Goal: Communication & Community: Ask a question

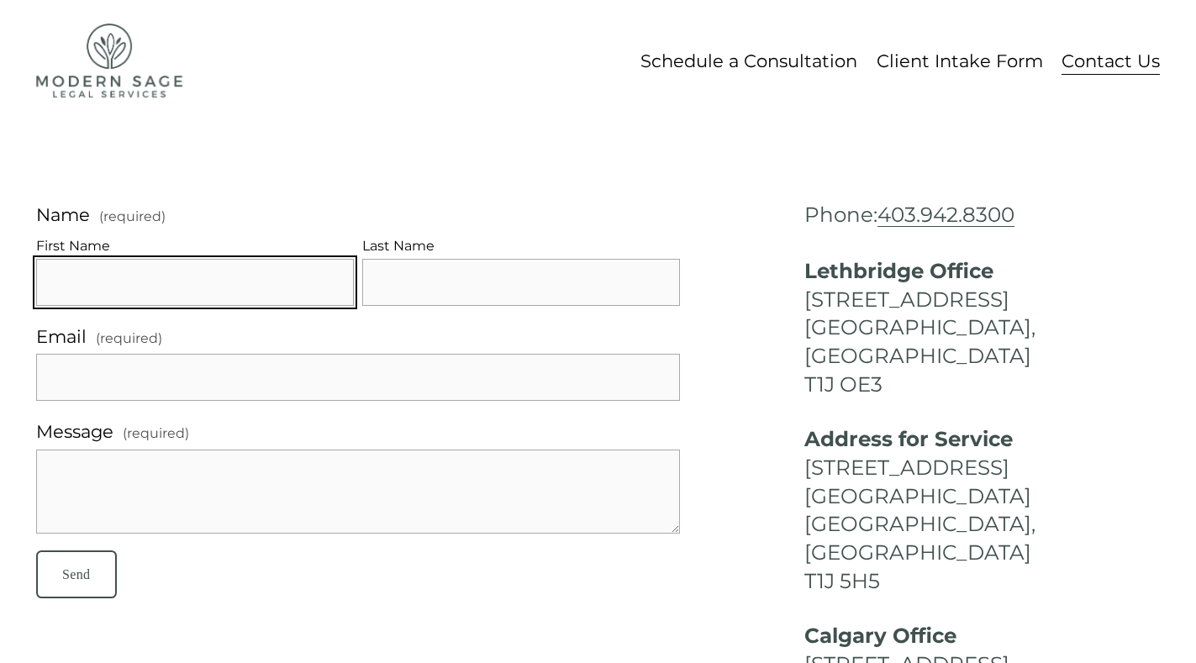
click at [98, 299] on input "First Name" at bounding box center [195, 282] width 318 height 47
type input "[PERSON_NAME]"
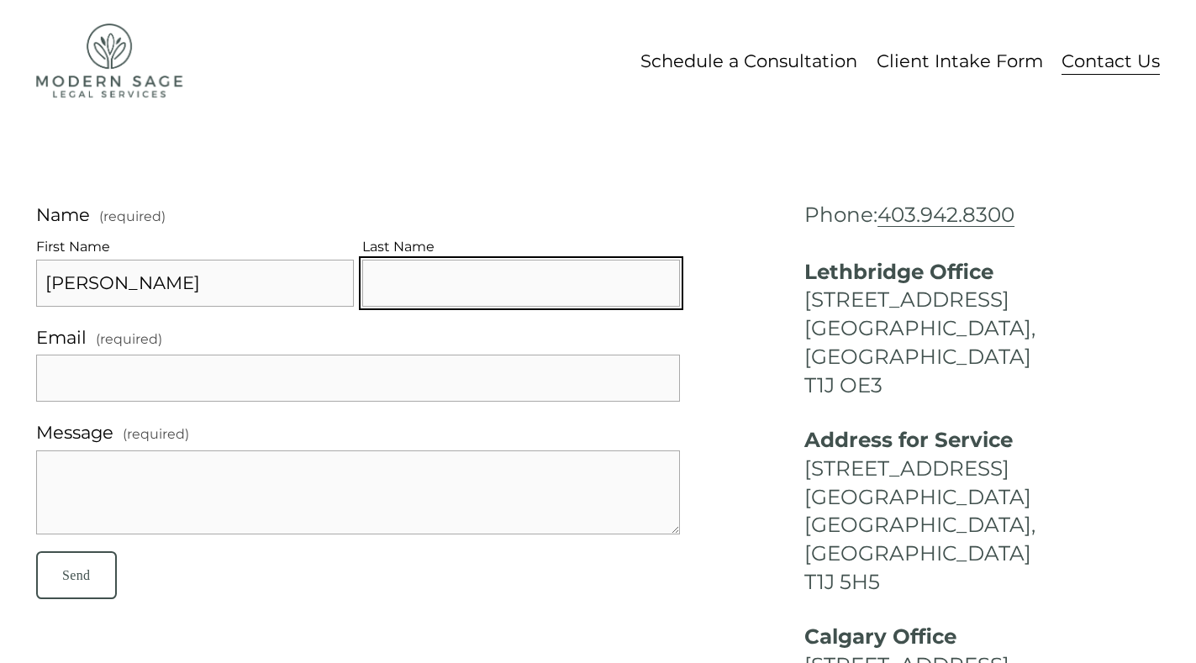
type input "[PERSON_NAME]"
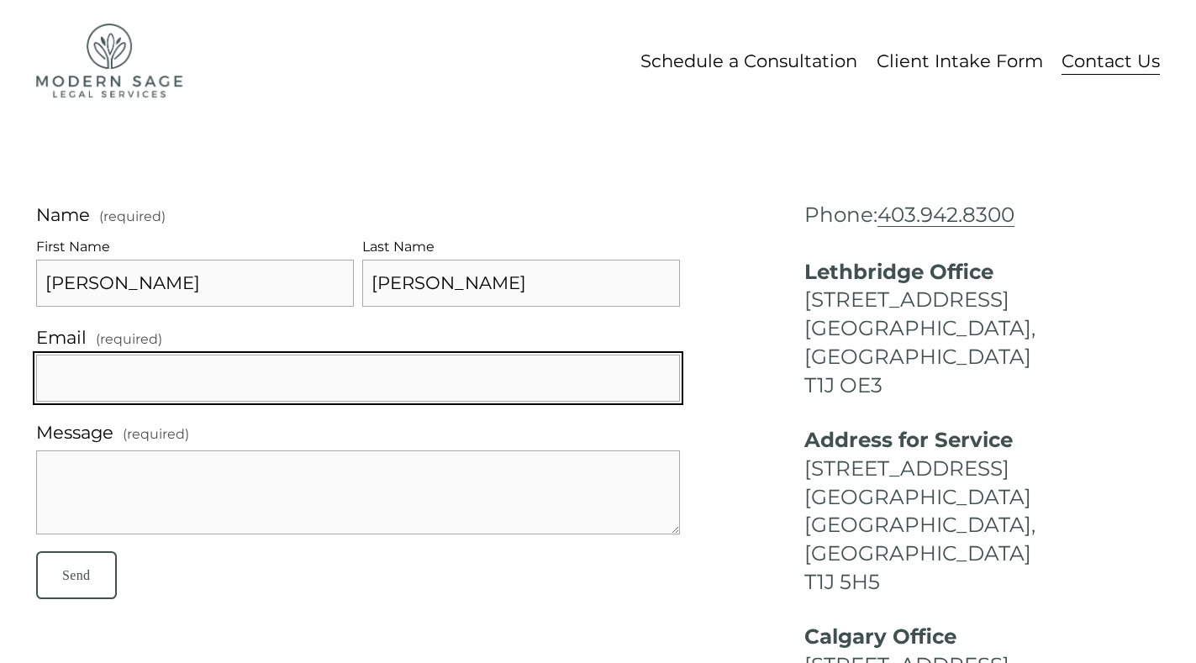
type input "[EMAIL_ADDRESS][DOMAIN_NAME]"
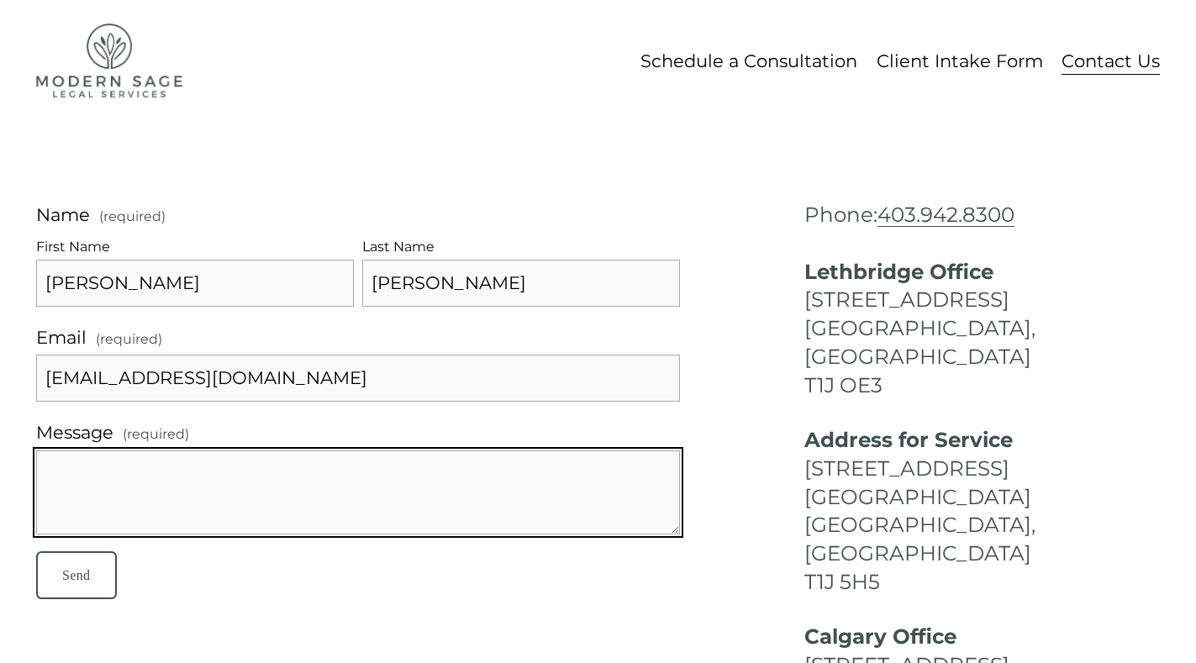
click at [117, 464] on textarea "Message (required)" at bounding box center [358, 492] width 644 height 84
paste textarea "Re: Drop Traffic Hello Good Morning, I have found some major errors that corres…"
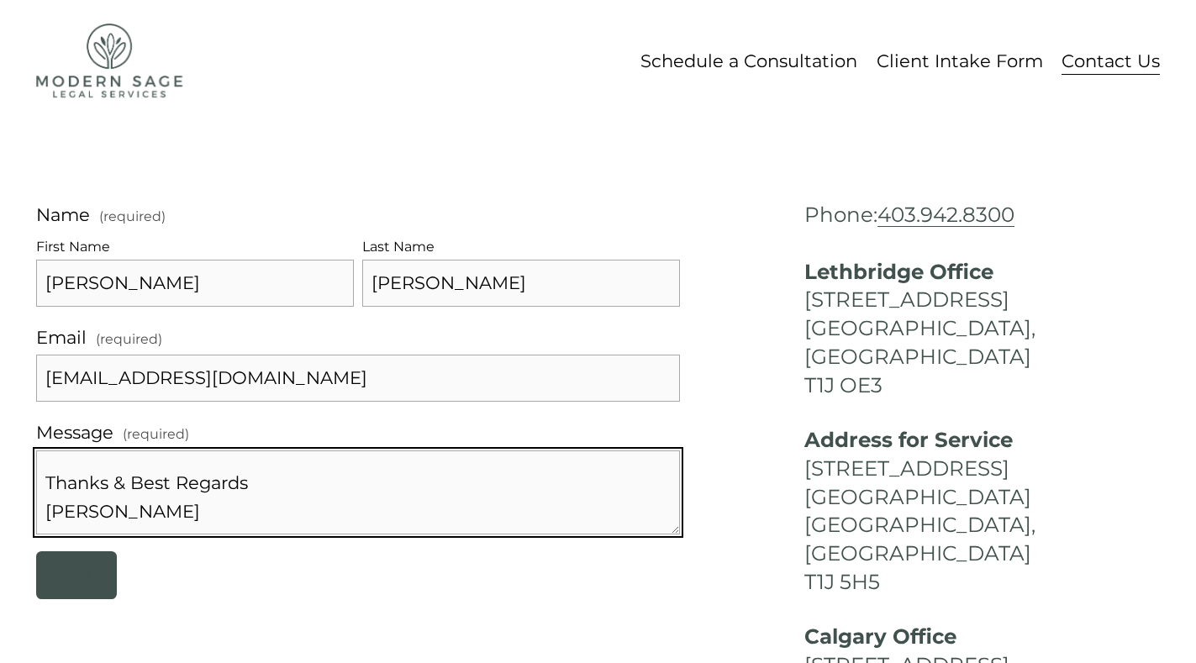
type textarea "Re: Drop Traffic Hello Good Morning, I have found some major errors that corres…"
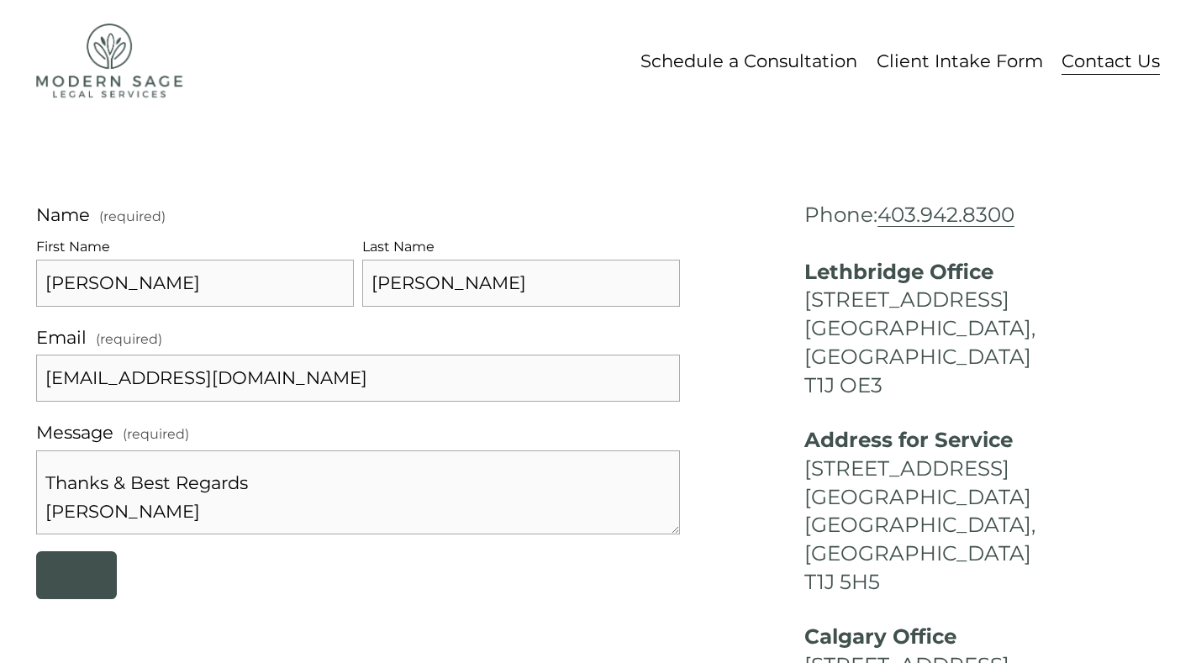
click at [98, 566] on button "Send Send" at bounding box center [76, 575] width 81 height 48
click at [98, 566] on button "Submitting Send" at bounding box center [93, 575] width 115 height 48
